Goal: Information Seeking & Learning: Learn about a topic

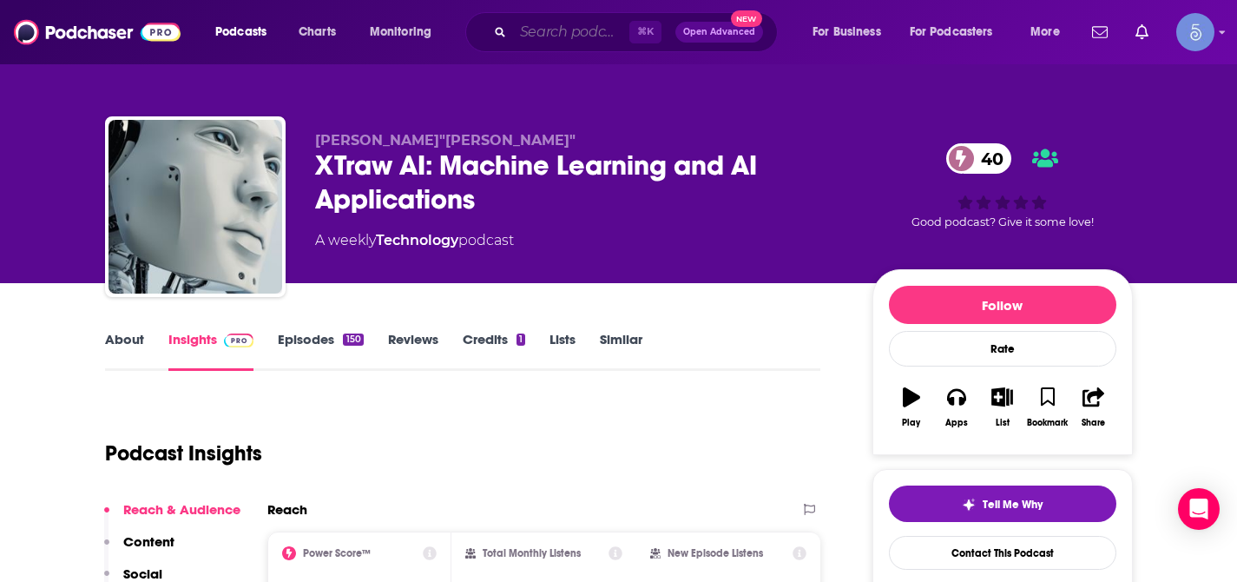
click at [582, 30] on input "Search podcasts, credits, & more..." at bounding box center [571, 32] width 116 height 28
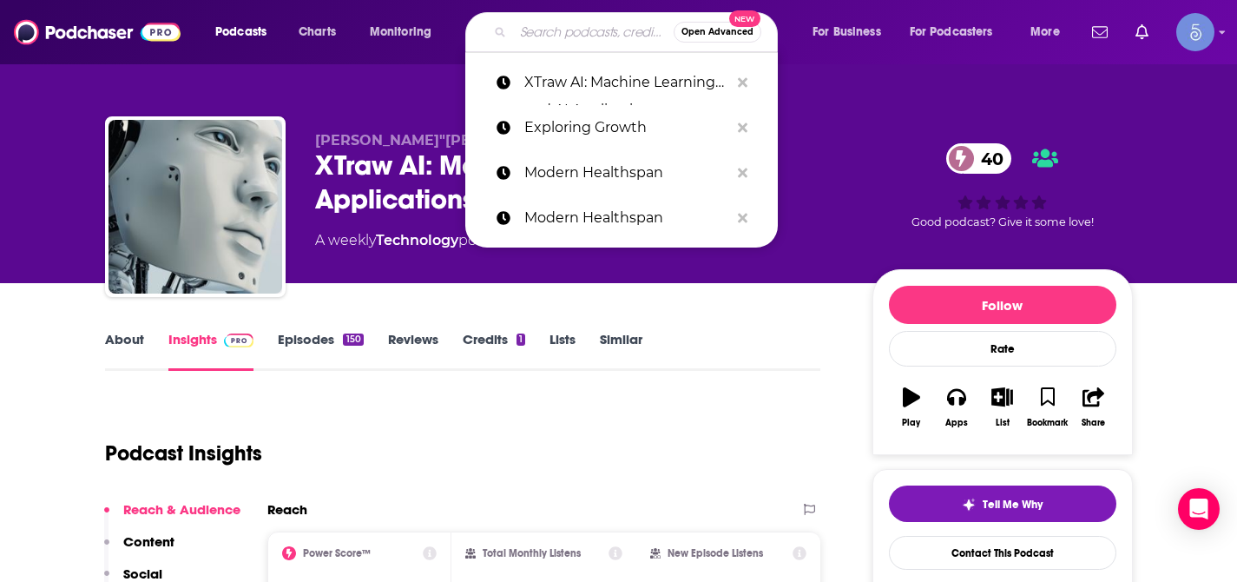
paste input "Voice Marketing with [PERSON_NAME]"
type input "Voice Marketing with [PERSON_NAME]"
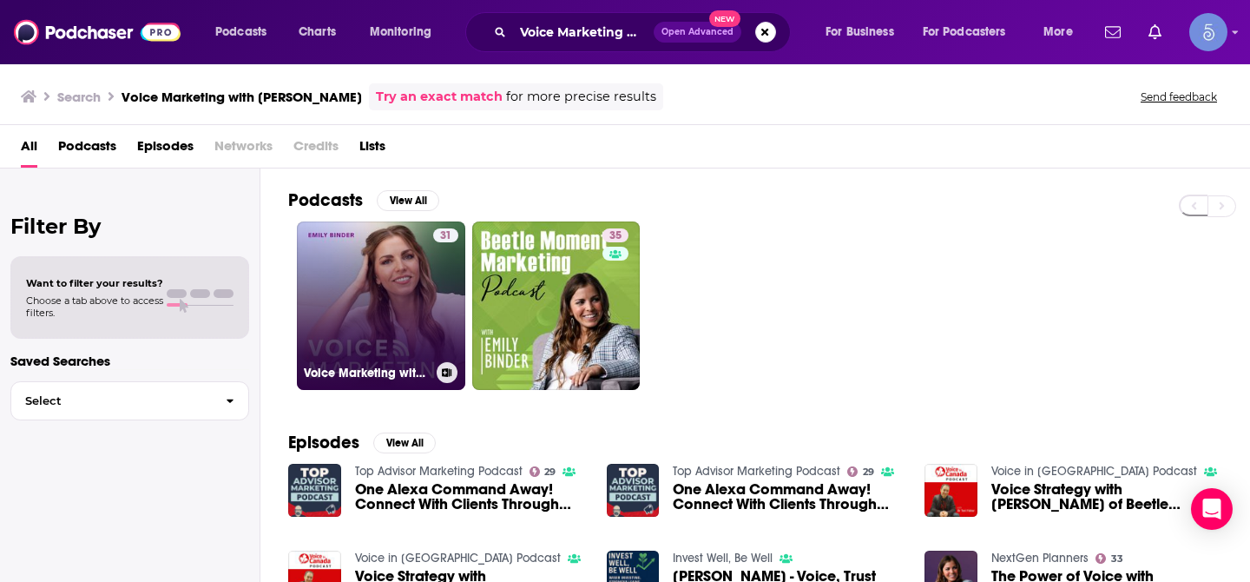
click at [351, 290] on link "31 Voice Marketing with [PERSON_NAME]" at bounding box center [381, 305] width 168 height 168
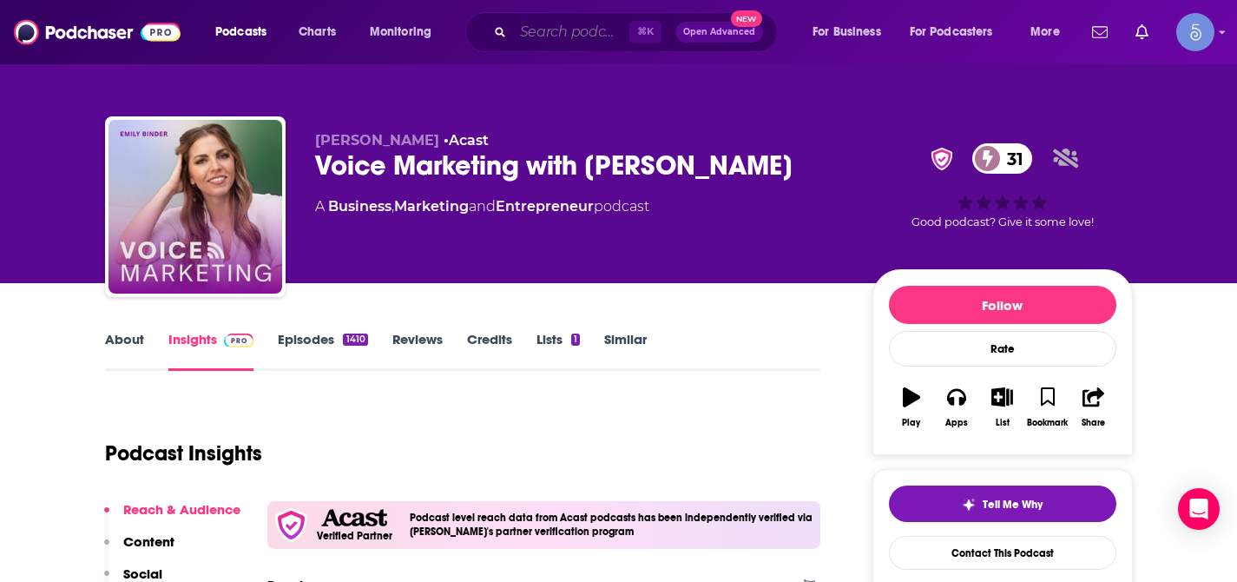
click at [600, 32] on input "Search podcasts, credits, & more..." at bounding box center [571, 32] width 116 height 28
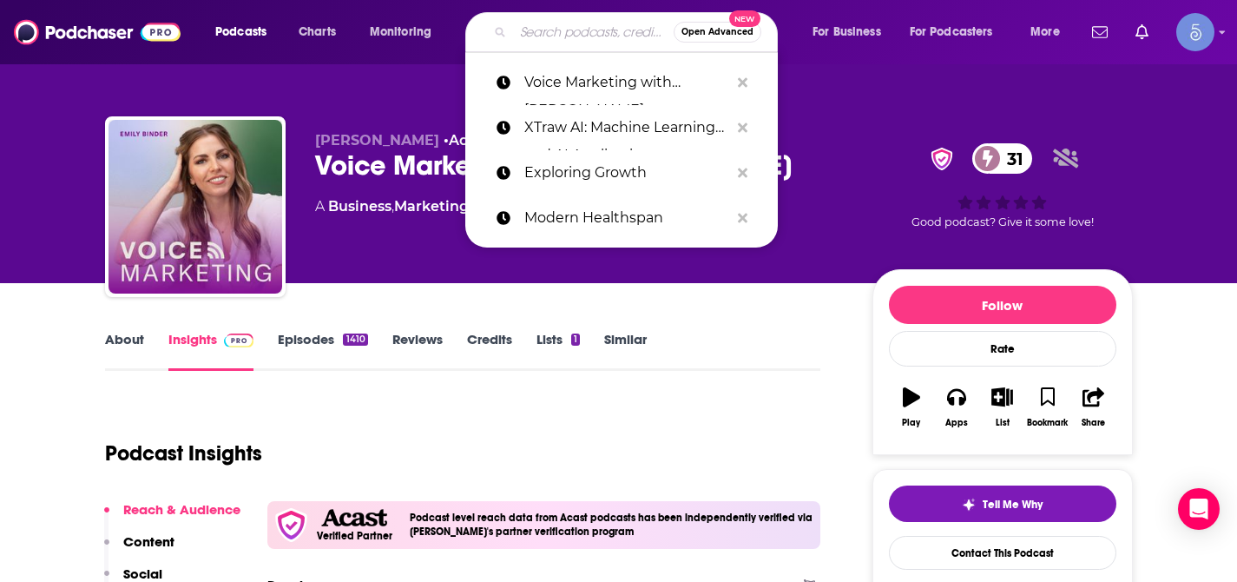
paste input "Everybody Eats Show"
type input "Everybody Eats Show"
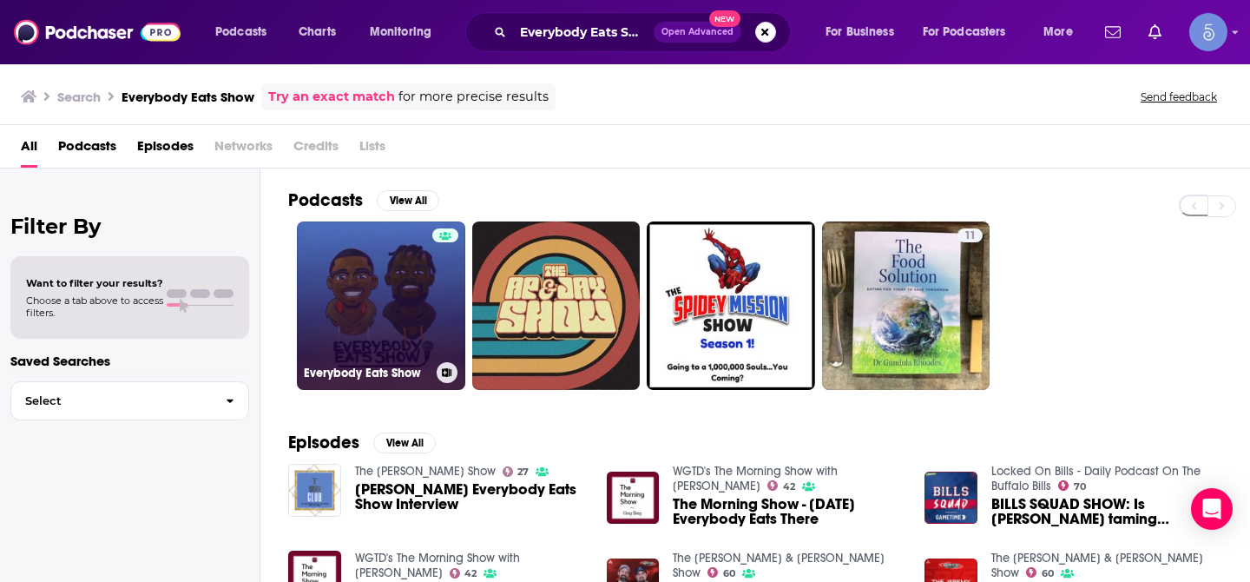
click at [412, 267] on link "Everybody Eats Show" at bounding box center [381, 305] width 168 height 168
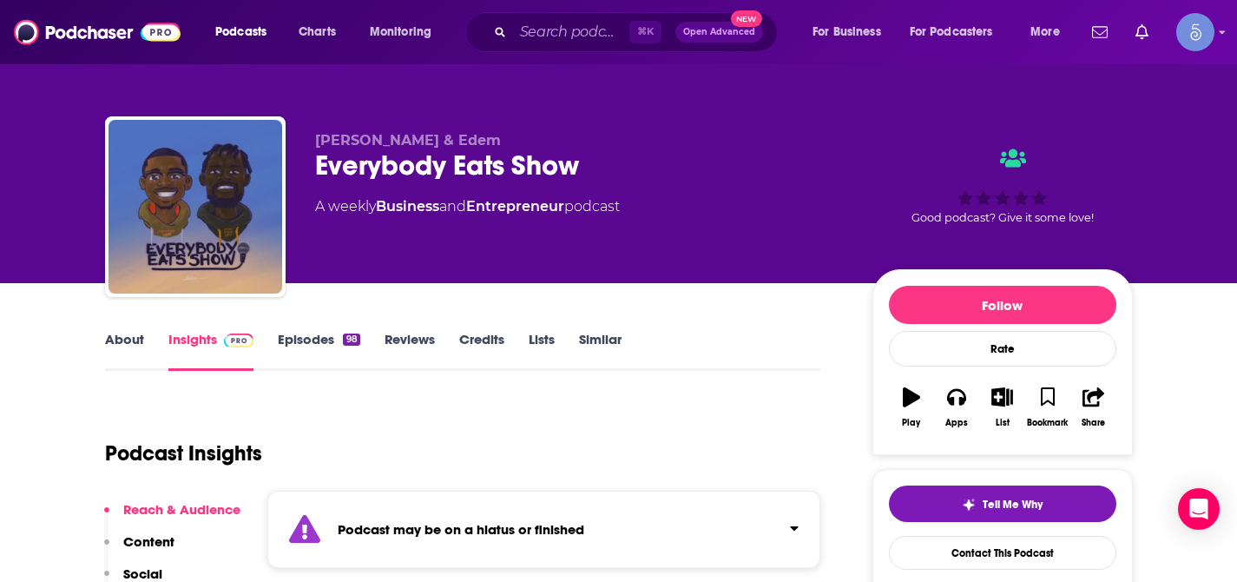
scroll to position [56, 0]
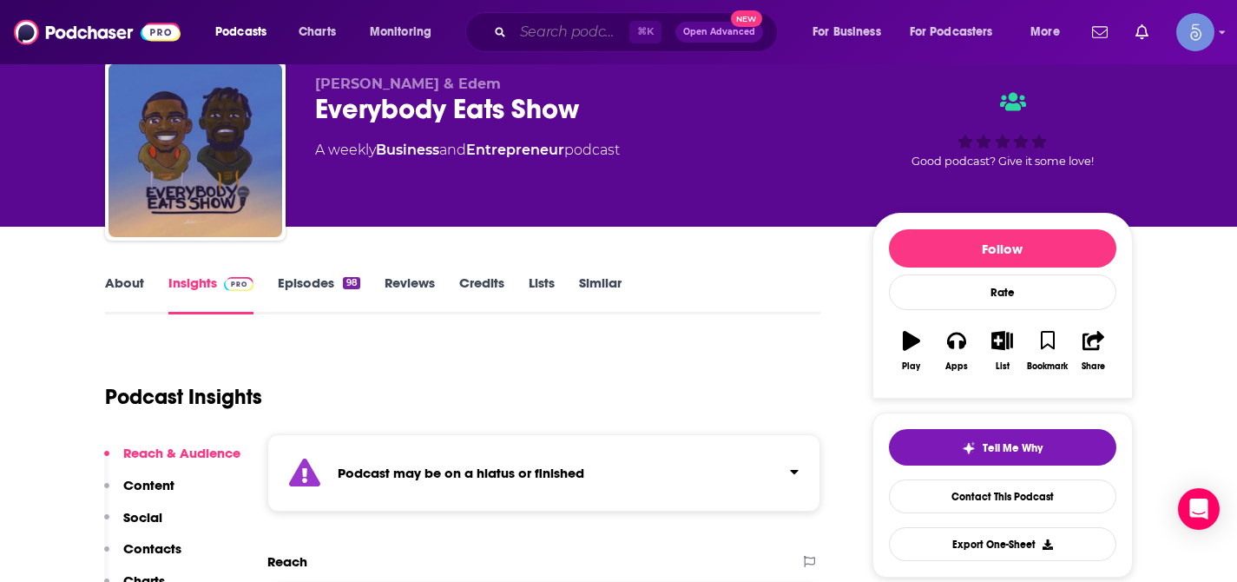
click at [589, 20] on input "Search podcasts, credits, & more..." at bounding box center [571, 32] width 116 height 28
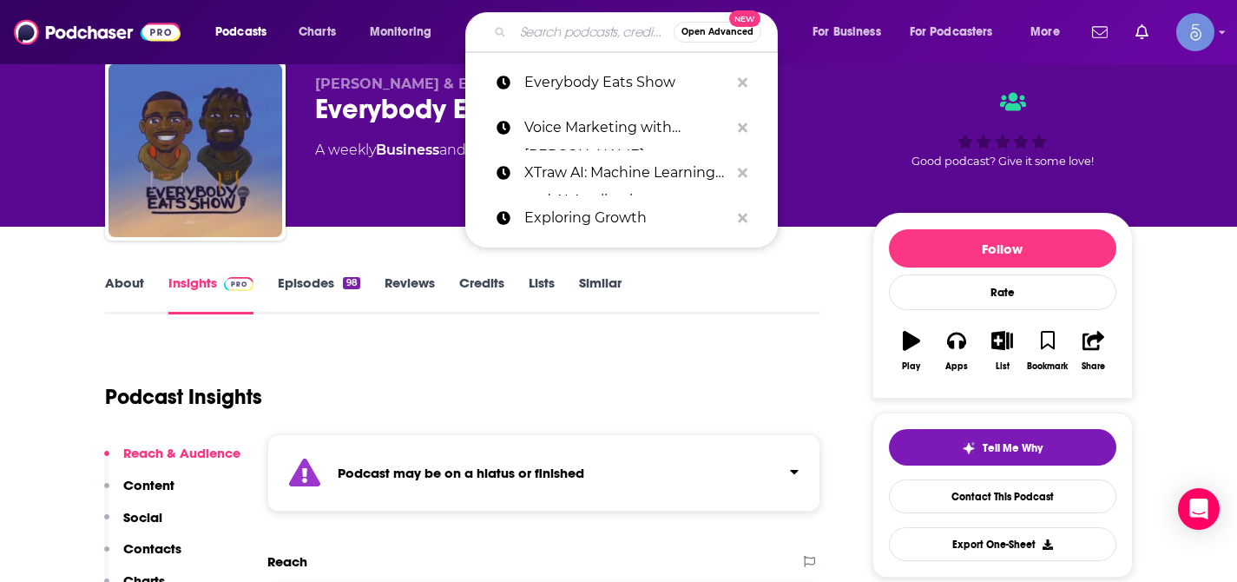
paste input "Mentor Nation with [PERSON_NAME]"
type input "Mentor Nation with [PERSON_NAME]"
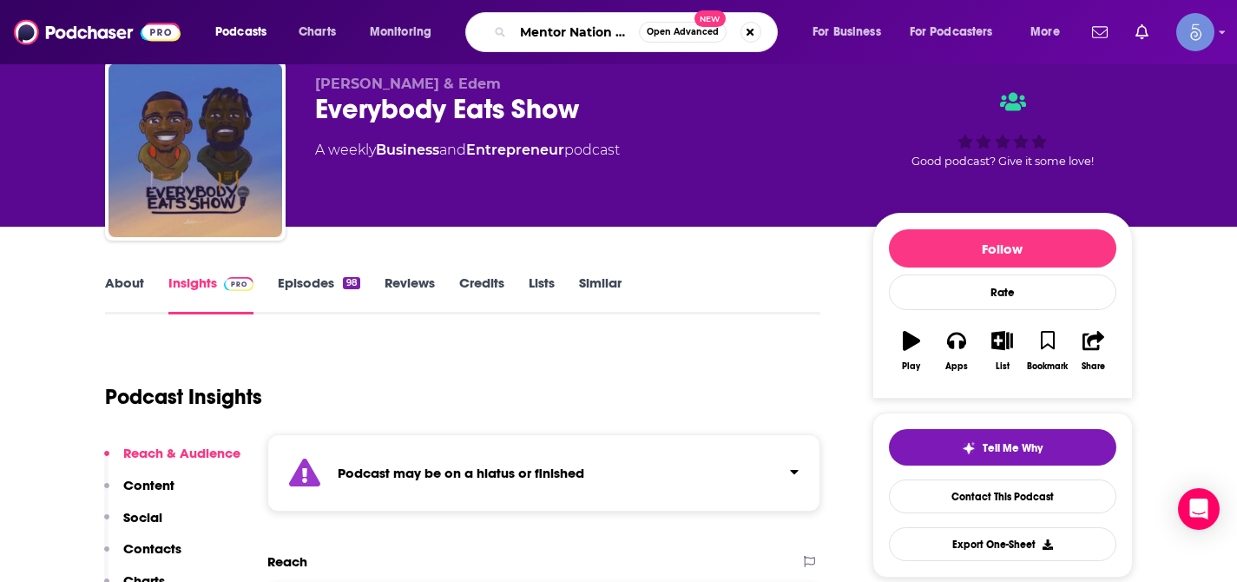
scroll to position [0, 92]
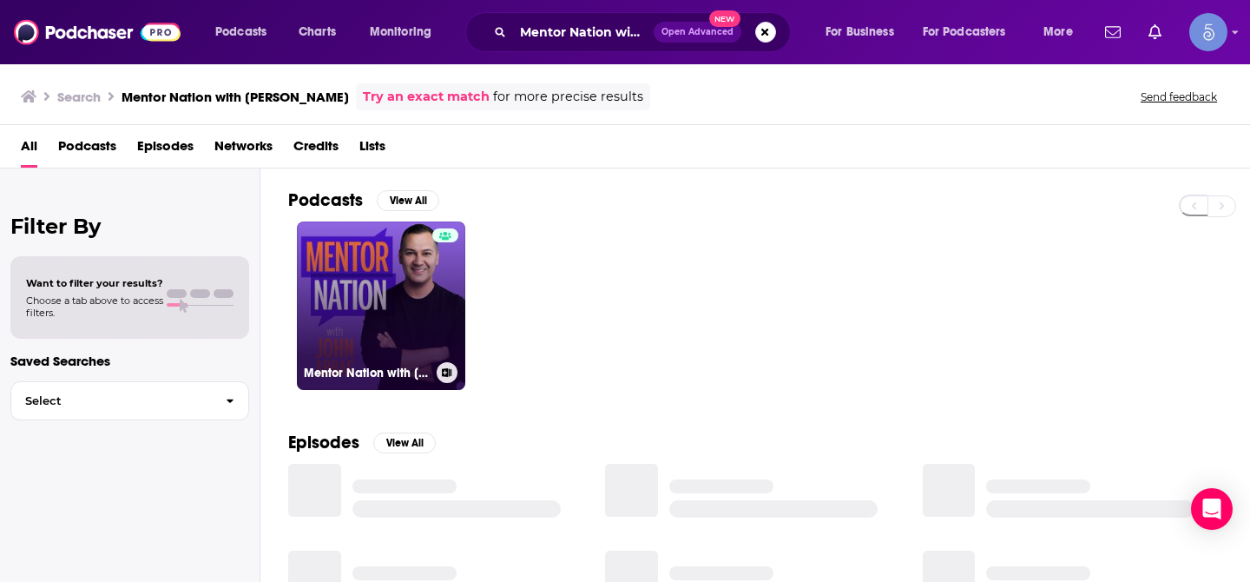
click at [397, 278] on link "Mentor Nation with [PERSON_NAME]" at bounding box center [381, 305] width 168 height 168
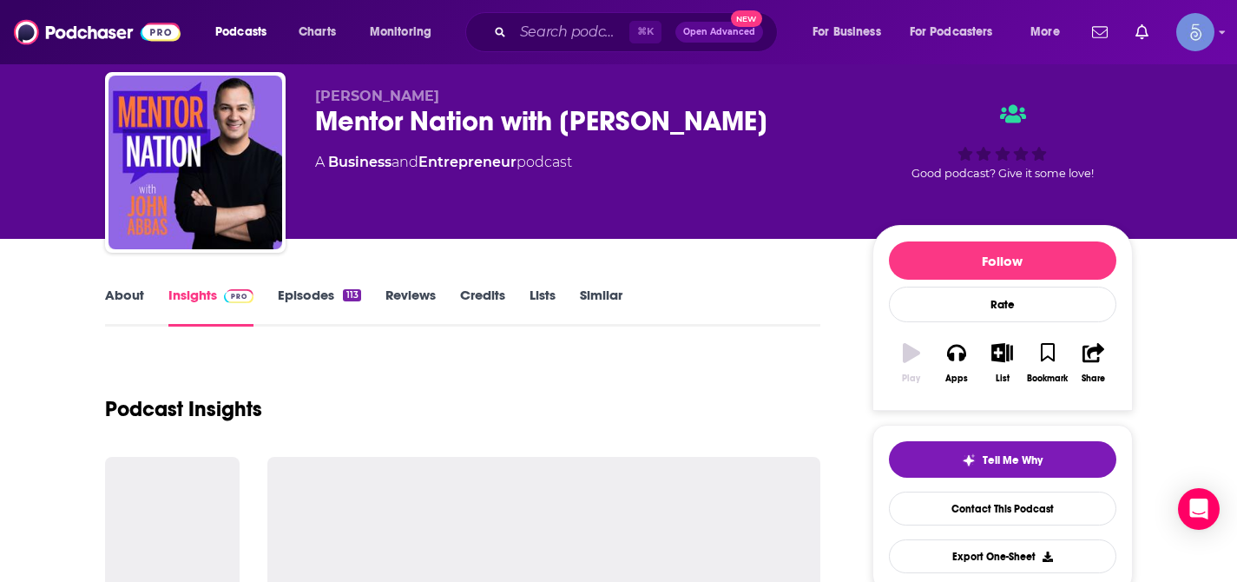
scroll to position [65, 0]
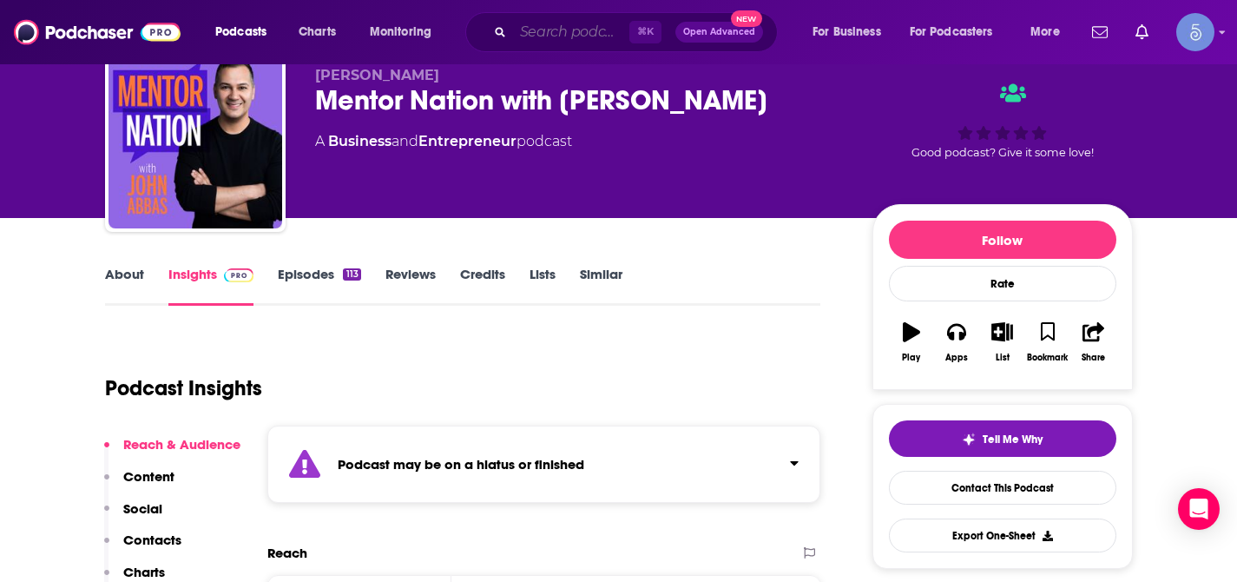
click at [563, 26] on input "Search podcasts, credits, & more..." at bounding box center [571, 32] width 116 height 28
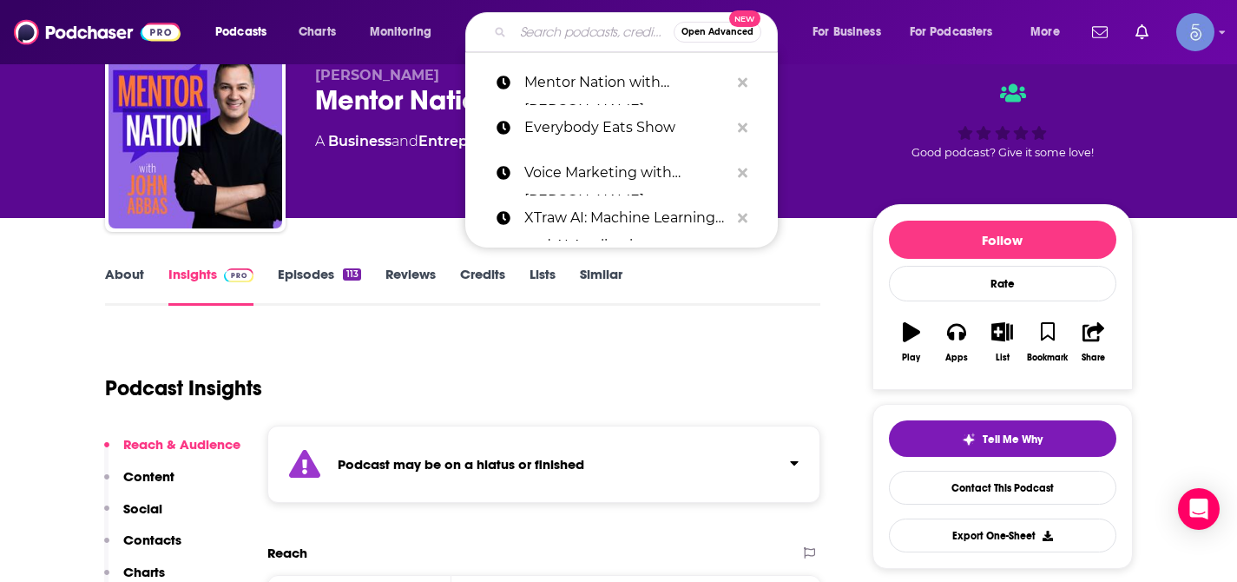
paste input "Grind Sell Elevate"
type input "Grind Sell Elevate"
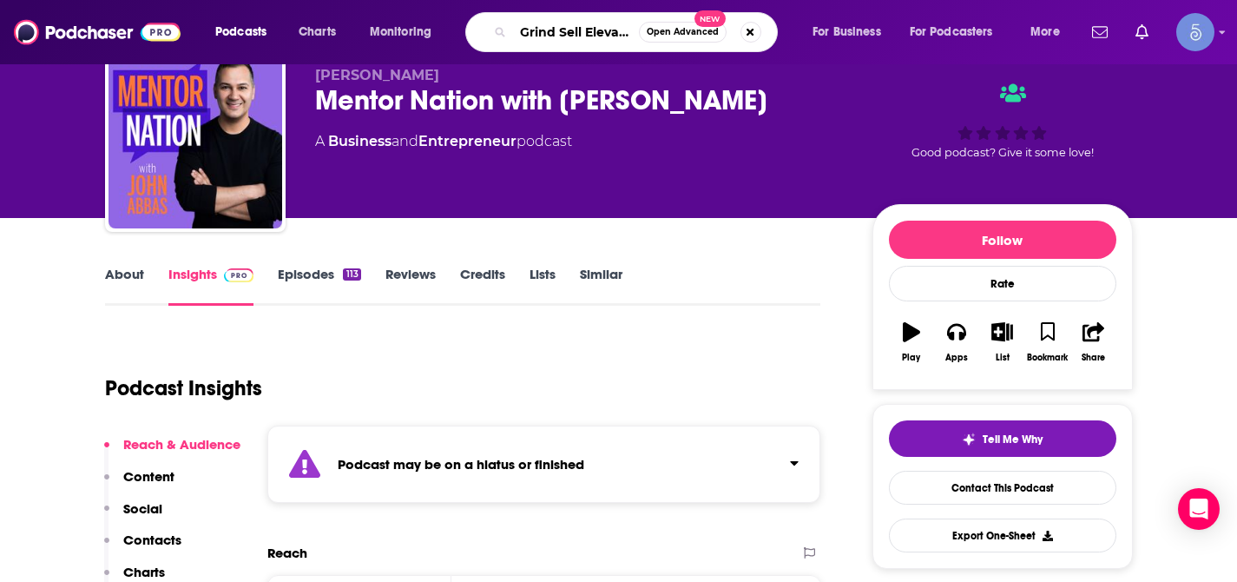
scroll to position [0, 1]
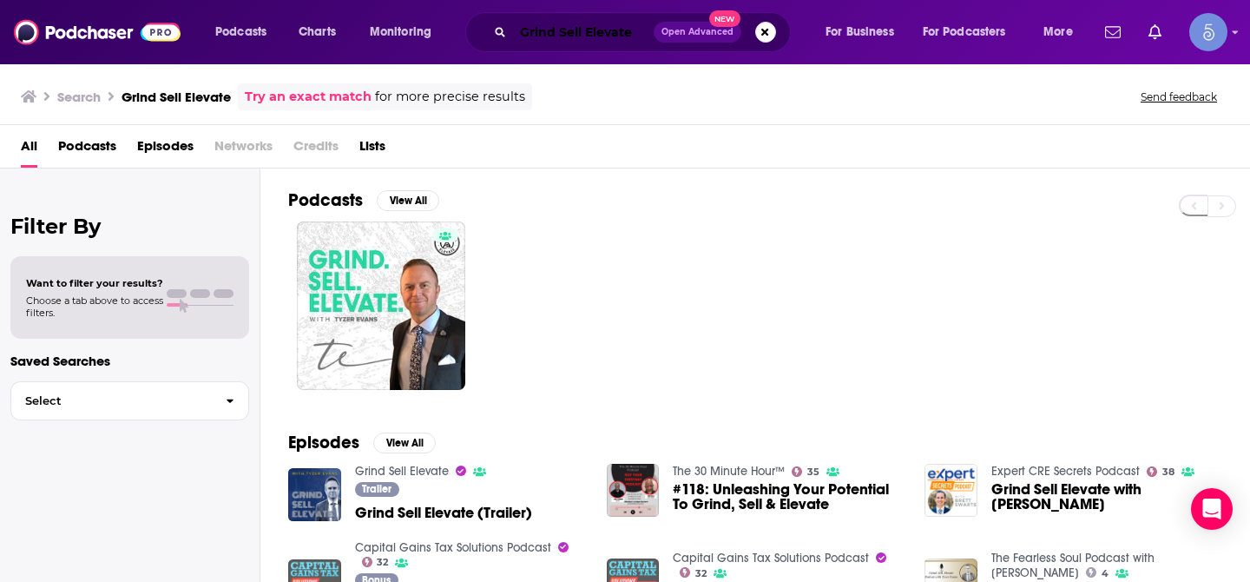
click at [563, 26] on input "Grind Sell Elevate" at bounding box center [583, 32] width 141 height 28
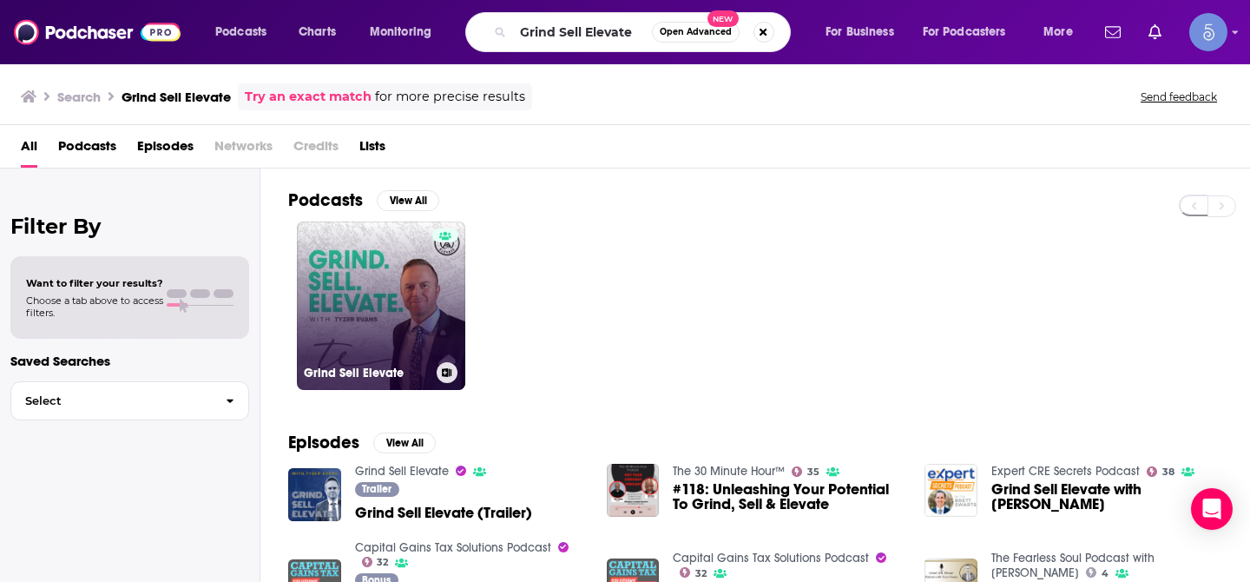
click at [406, 274] on link "Grind Sell Elevate" at bounding box center [381, 305] width 168 height 168
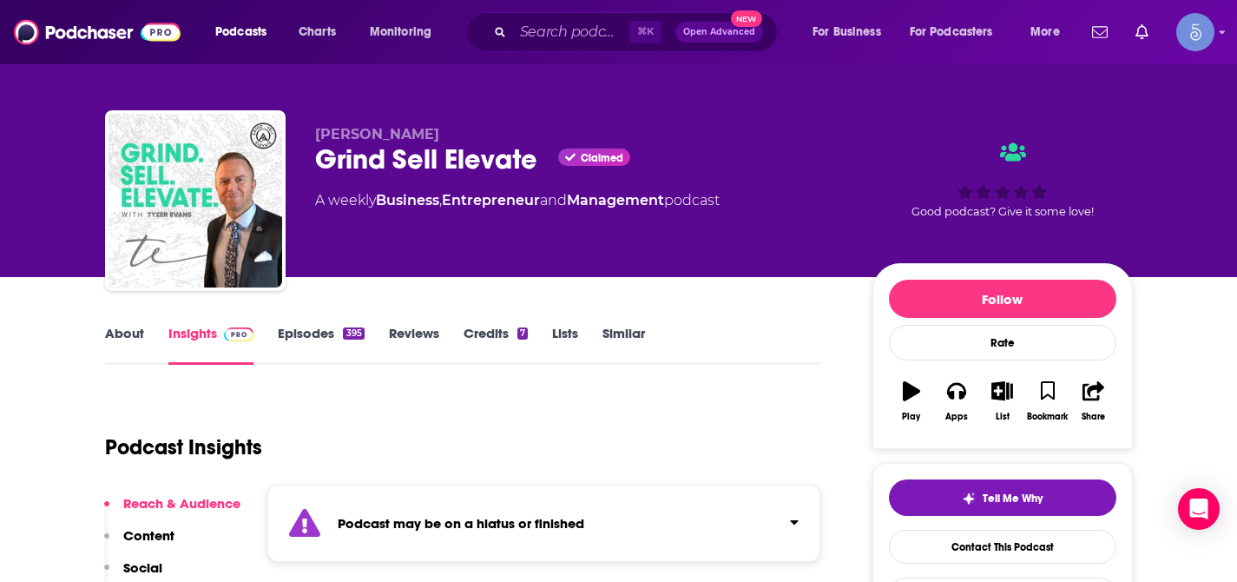
scroll to position [9, 0]
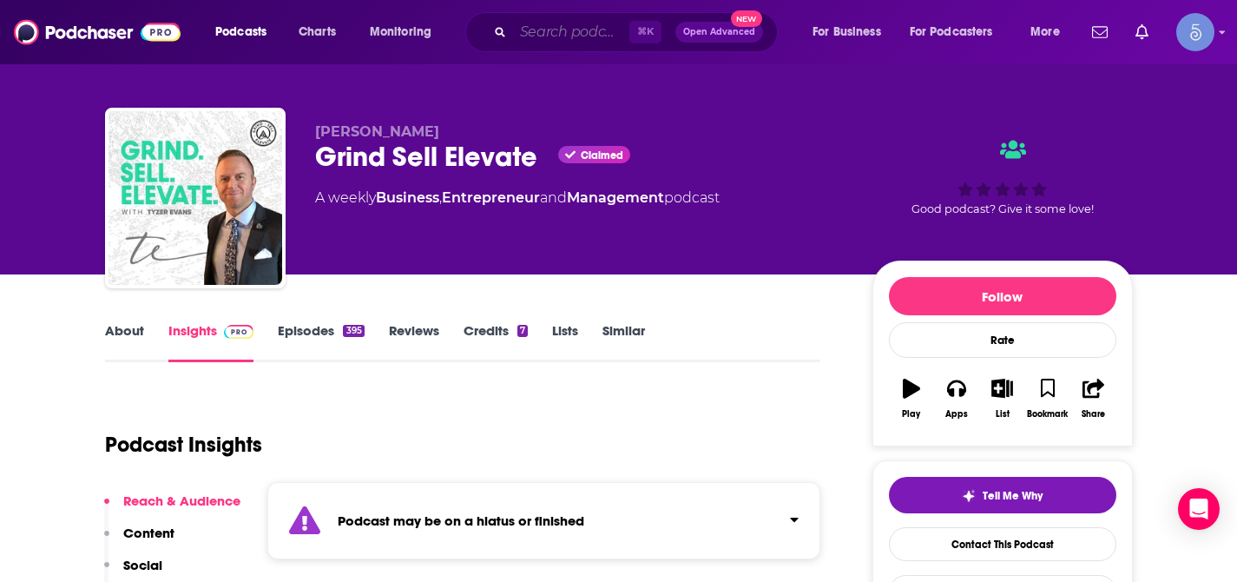
click at [584, 40] on input "Search podcasts, credits, & more..." at bounding box center [571, 32] width 116 height 28
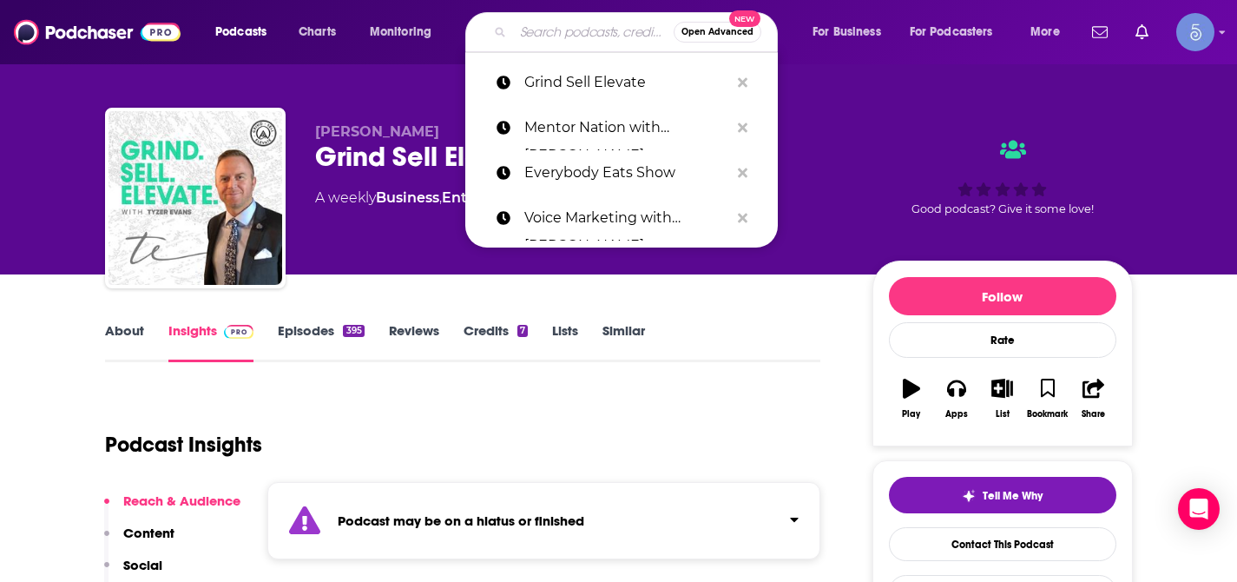
paste input "Road to Grow"
type input "Road to Grow"
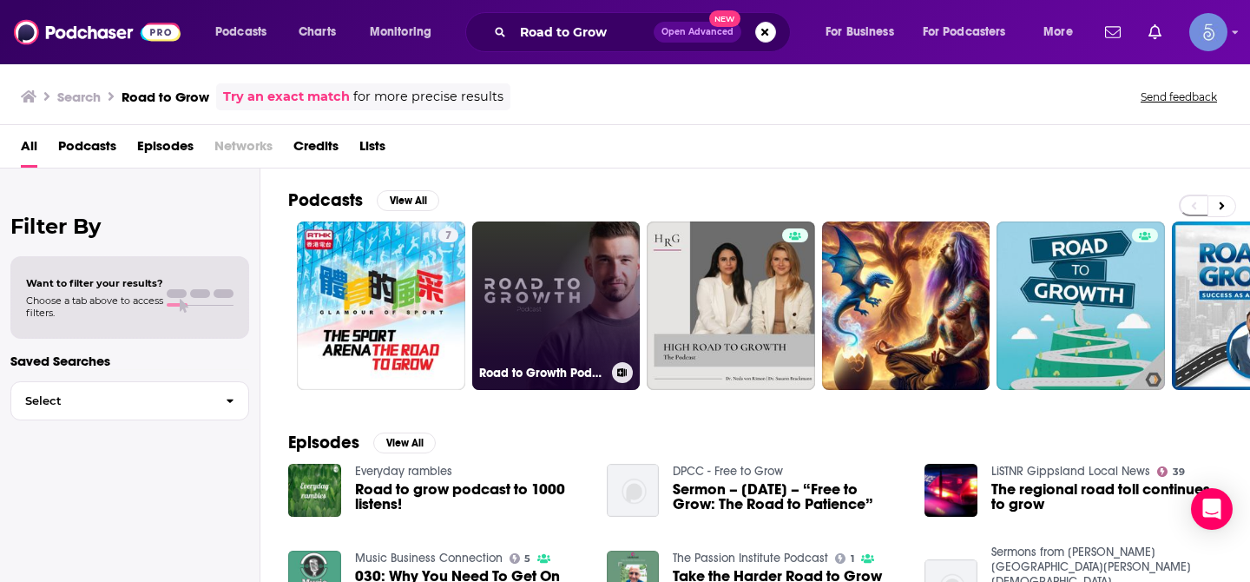
click at [585, 281] on link "Road to Growth Podcast" at bounding box center [556, 305] width 168 height 168
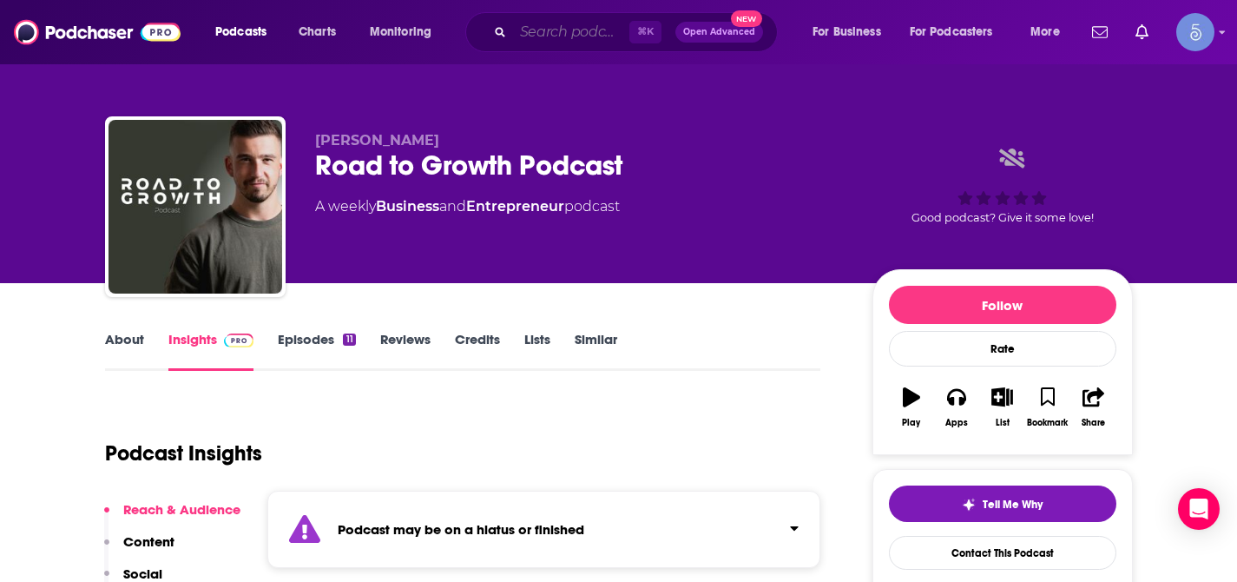
click at [533, 23] on input "Search podcasts, credits, & more..." at bounding box center [571, 32] width 116 height 28
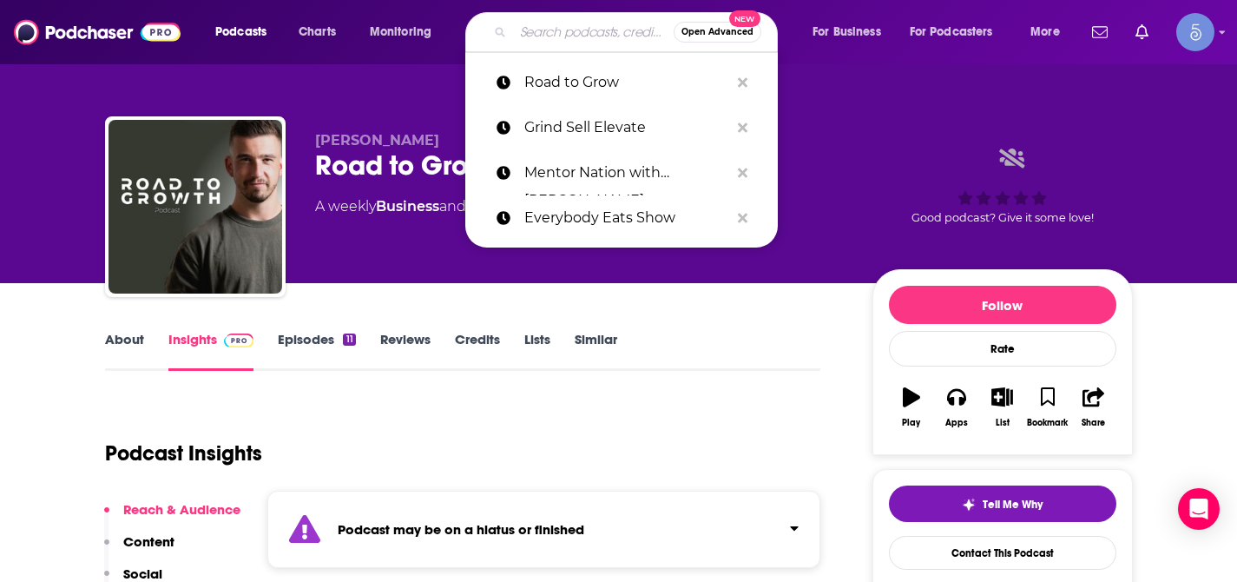
paste input "The Social Snippet Show"
type input "The Social Snippet Show"
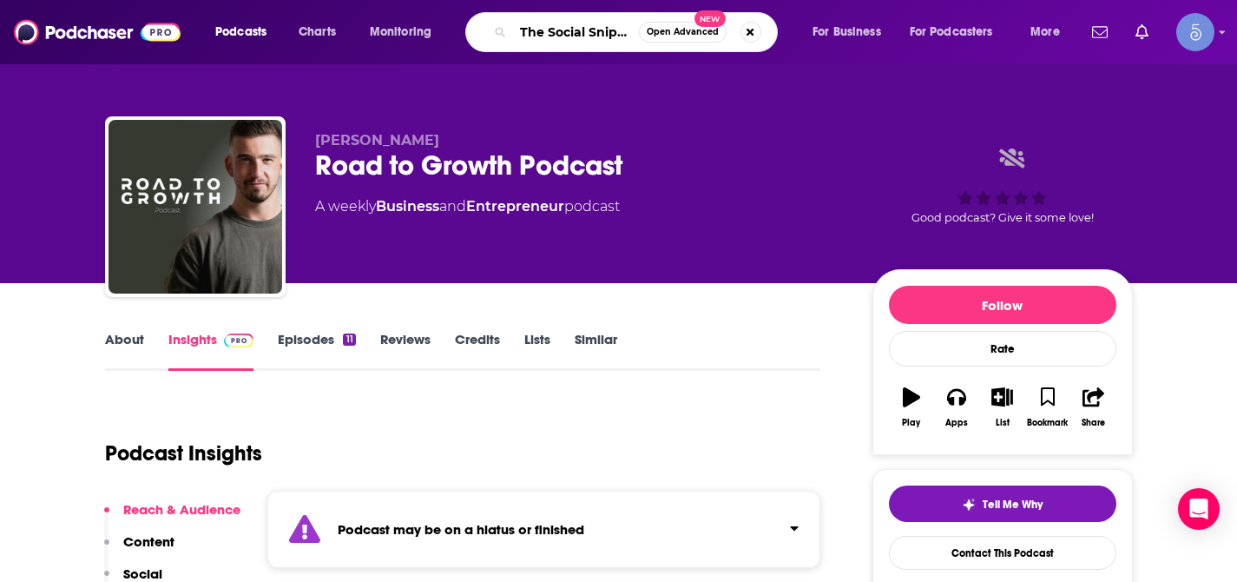
scroll to position [0, 46]
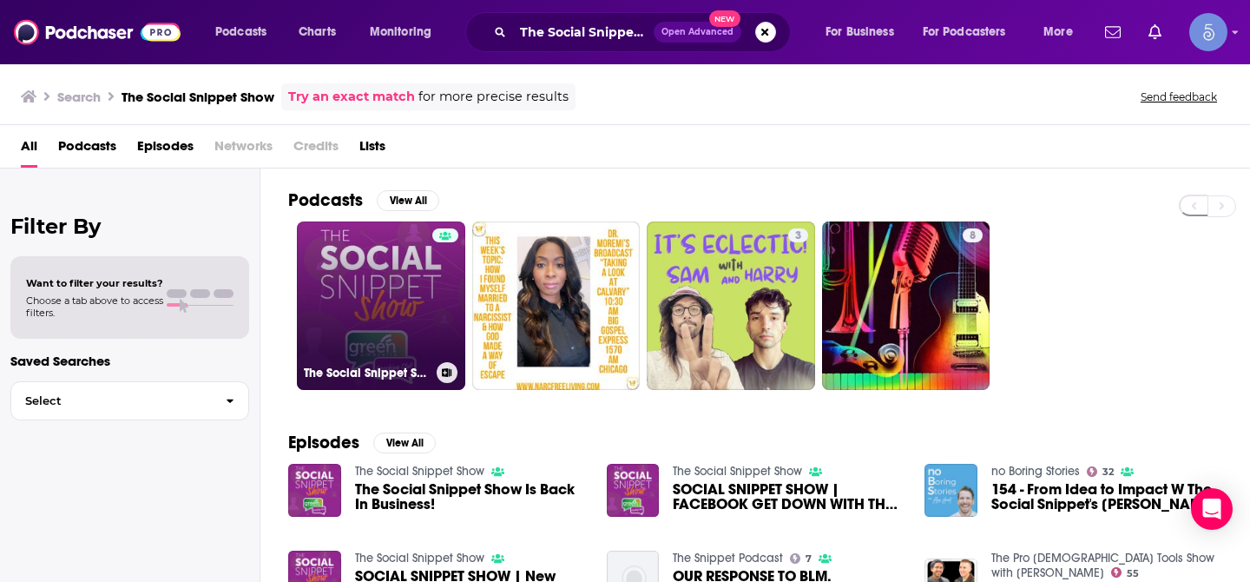
click at [391, 286] on link "The Social Snippet Show" at bounding box center [381, 305] width 168 height 168
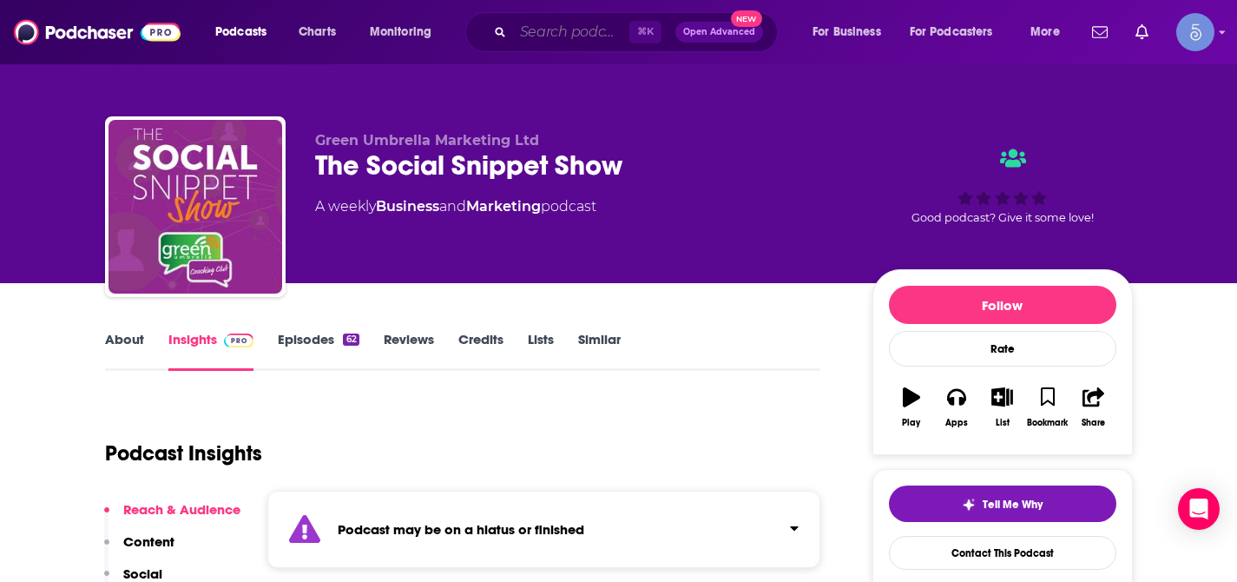
click at [547, 41] on input "Search podcasts, credits, & more..." at bounding box center [571, 32] width 116 height 28
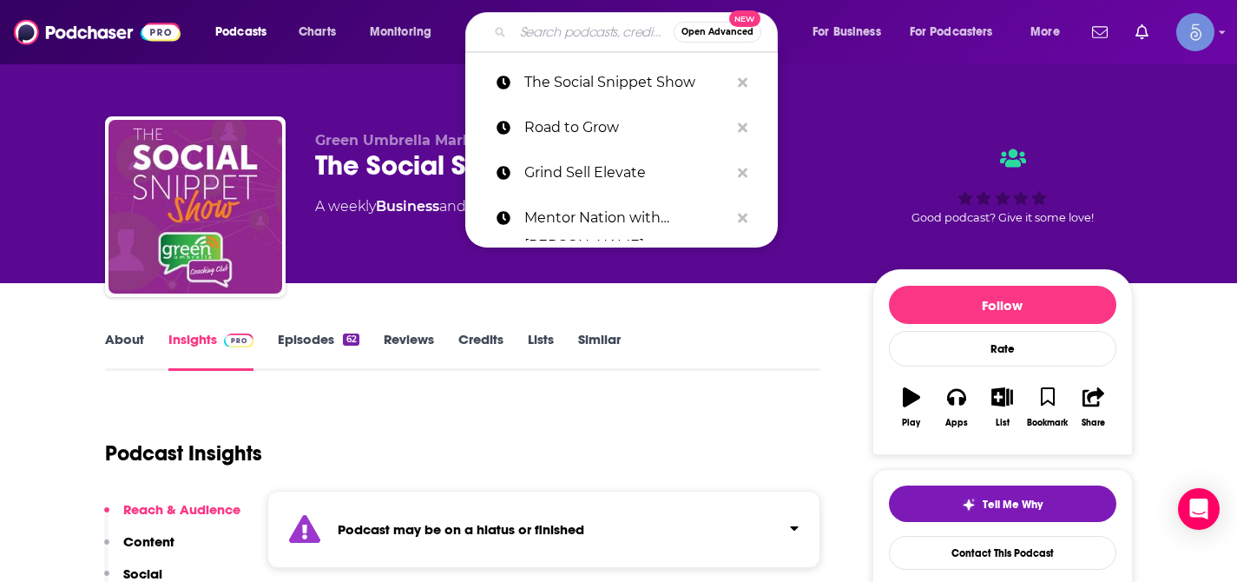
paste input "Limitless Entrepreneur Podcast"
type input "Limitless Entrepreneur Podcast"
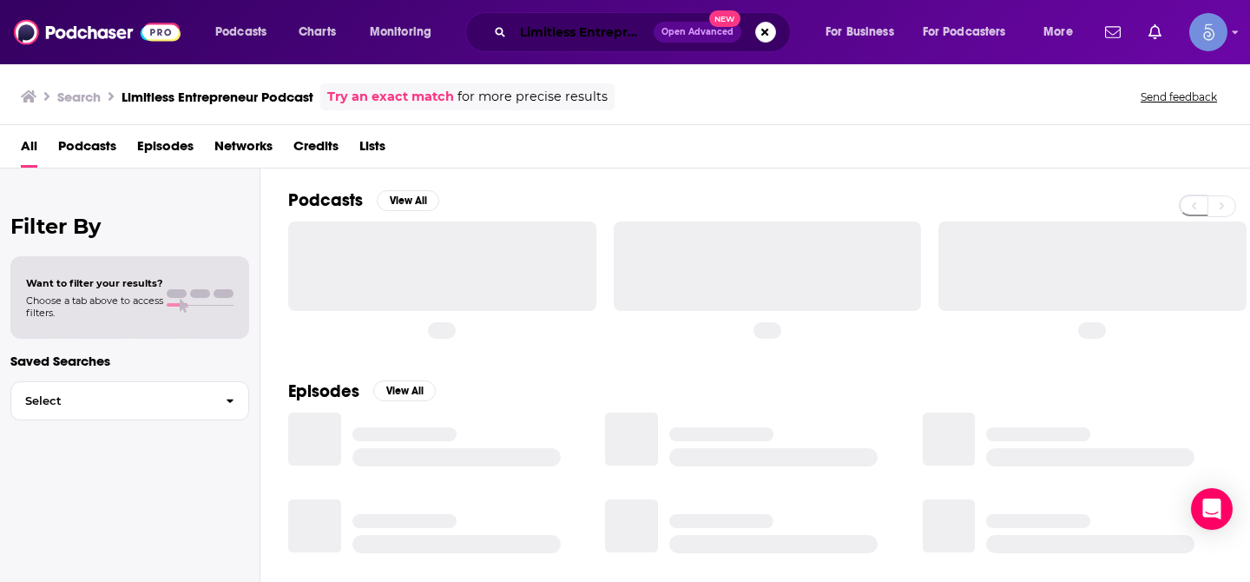
click at [547, 41] on input "Limitless Entrepreneur Podcast" at bounding box center [583, 32] width 141 height 28
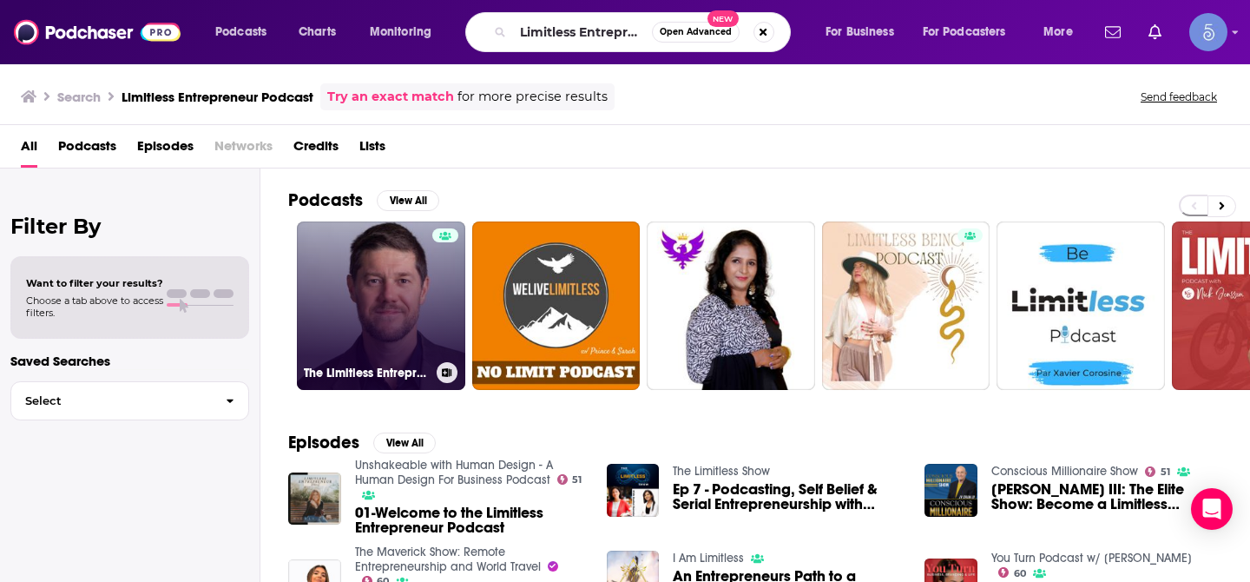
click at [400, 270] on link "The Limitless Entrepreneur" at bounding box center [381, 305] width 168 height 168
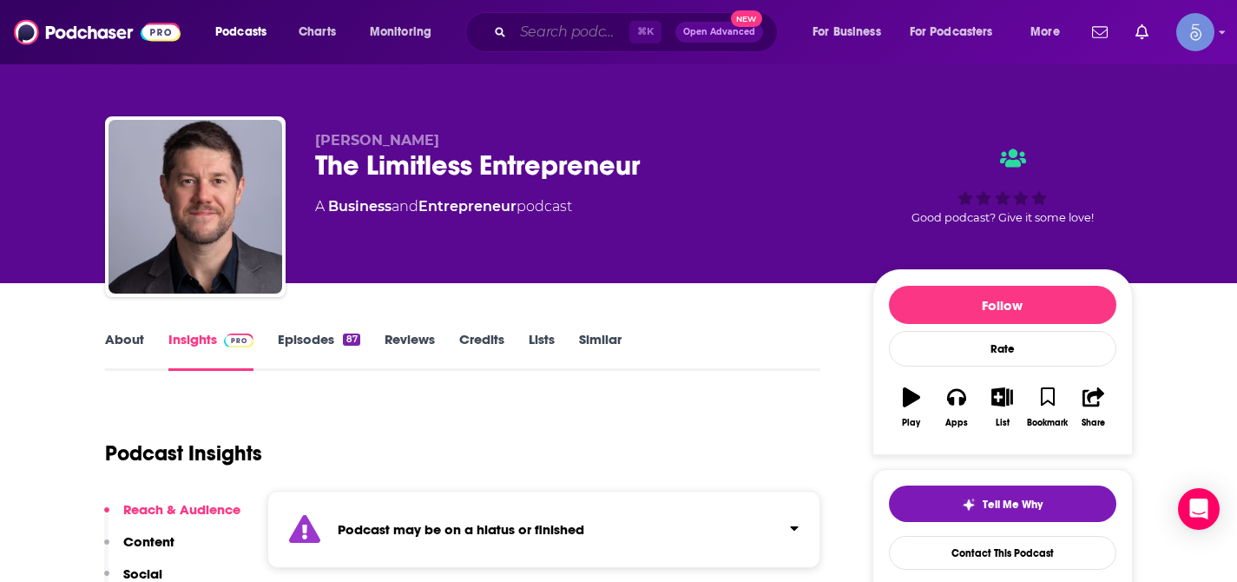
click at [565, 37] on input "Search podcasts, credits, & more..." at bounding box center [571, 32] width 116 height 28
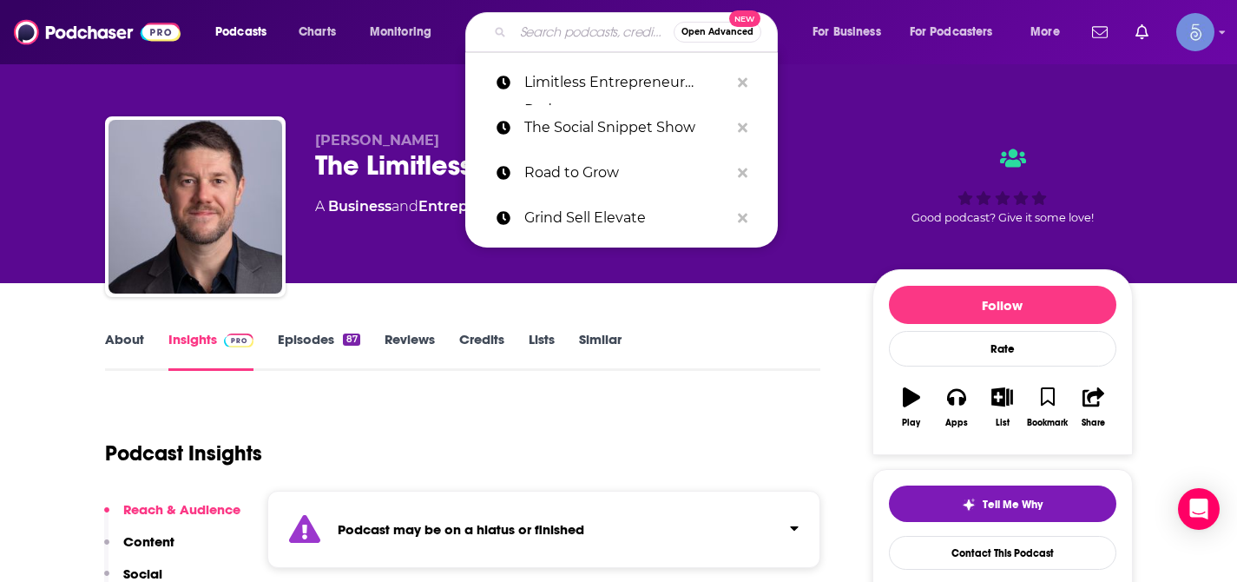
paste input "Light and Dark Photography Podcast"
type input "Light and Dark Photography Podcast"
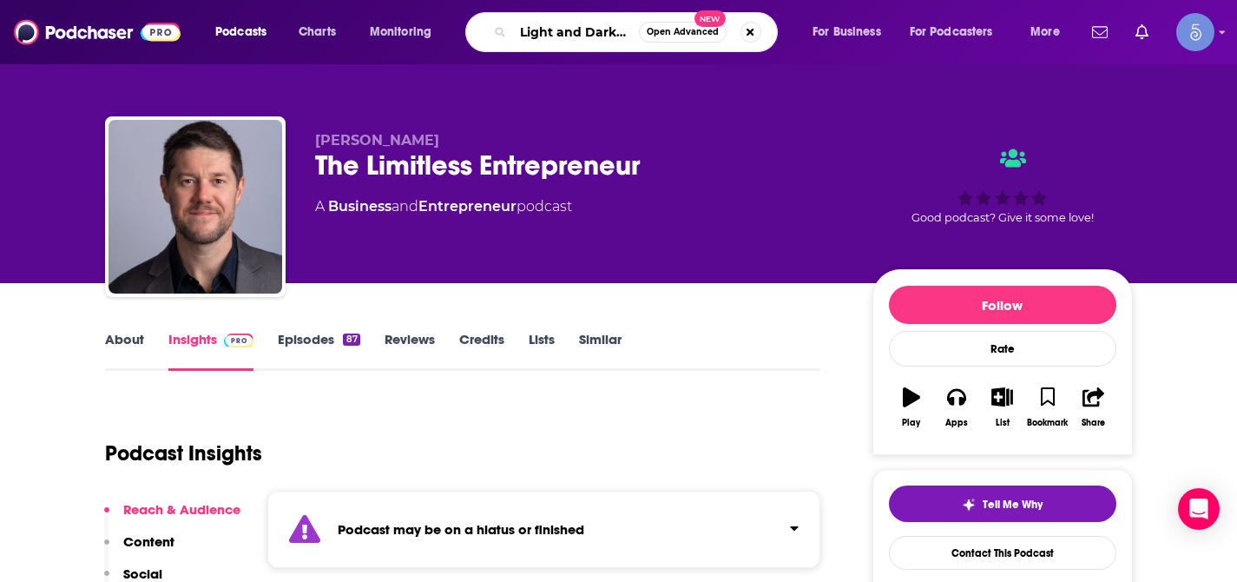
scroll to position [0, 127]
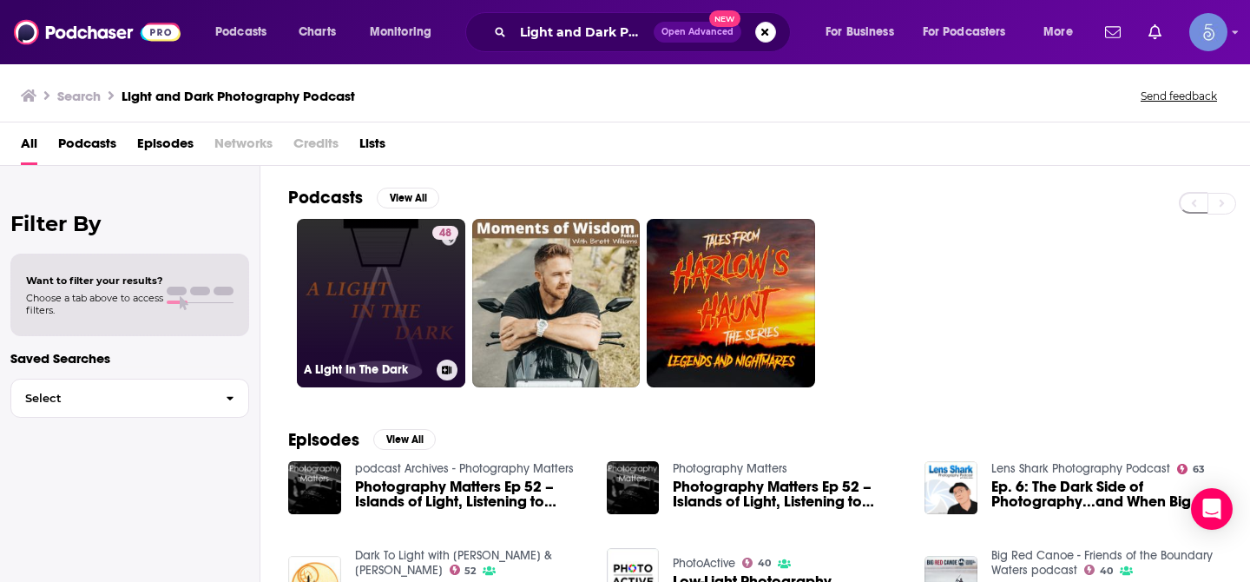
click at [361, 259] on link "48 A Light In The Dark" at bounding box center [381, 303] width 168 height 168
